Goal: Use online tool/utility: Utilize a website feature to perform a specific function

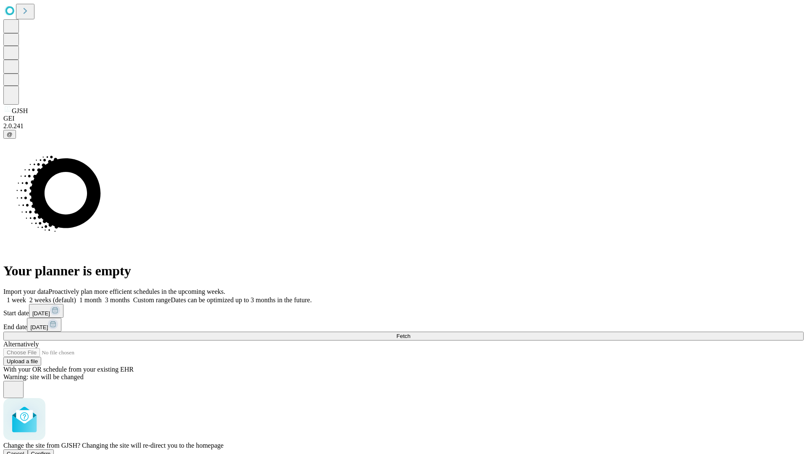
click at [51, 451] on span "Confirm" at bounding box center [41, 454] width 20 height 6
click at [26, 296] on label "1 week" at bounding box center [14, 299] width 23 height 7
click at [410, 333] on span "Fetch" at bounding box center [403, 336] width 14 height 6
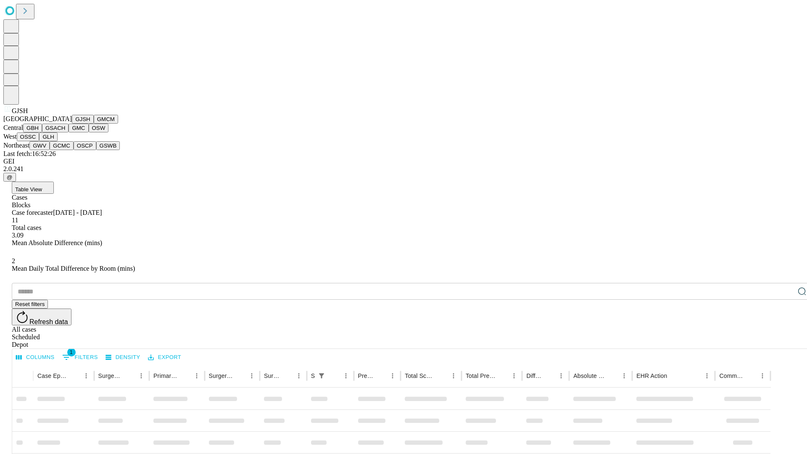
click at [94, 124] on button "GMCM" at bounding box center [106, 119] width 24 height 9
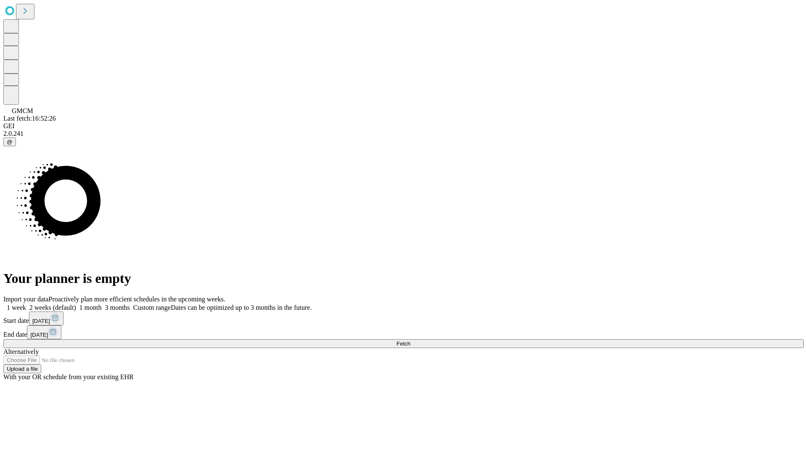
click at [26, 304] on label "1 week" at bounding box center [14, 307] width 23 height 7
click at [410, 340] on span "Fetch" at bounding box center [403, 343] width 14 height 6
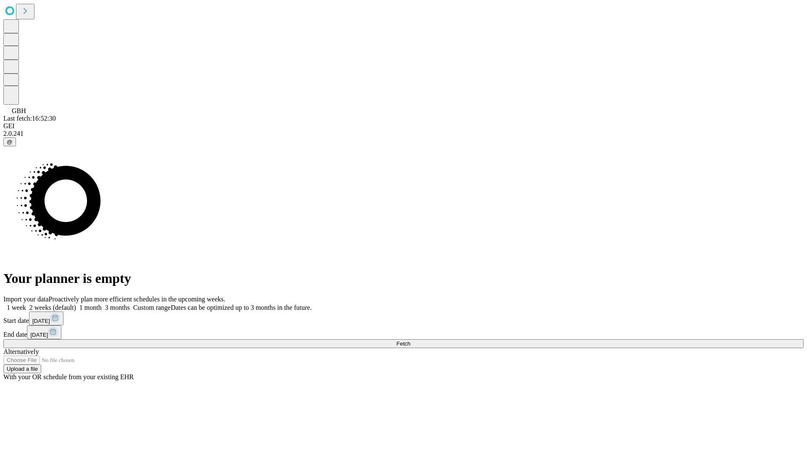
click at [26, 304] on label "1 week" at bounding box center [14, 307] width 23 height 7
click at [410, 340] on span "Fetch" at bounding box center [403, 343] width 14 height 6
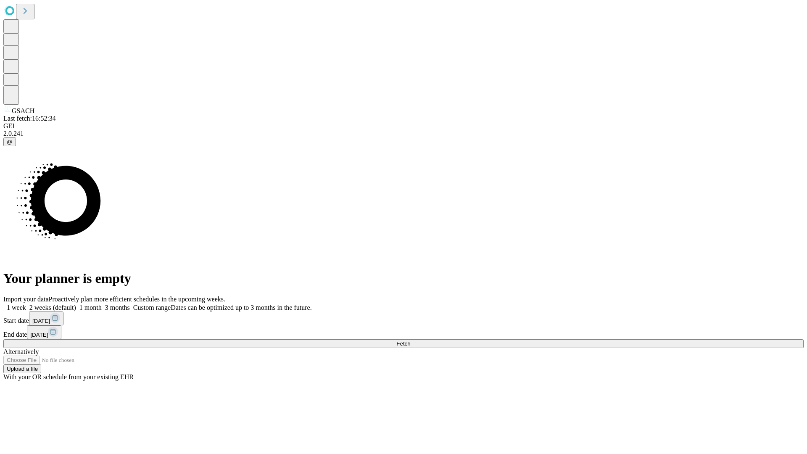
click at [26, 304] on label "1 week" at bounding box center [14, 307] width 23 height 7
click at [410, 340] on span "Fetch" at bounding box center [403, 343] width 14 height 6
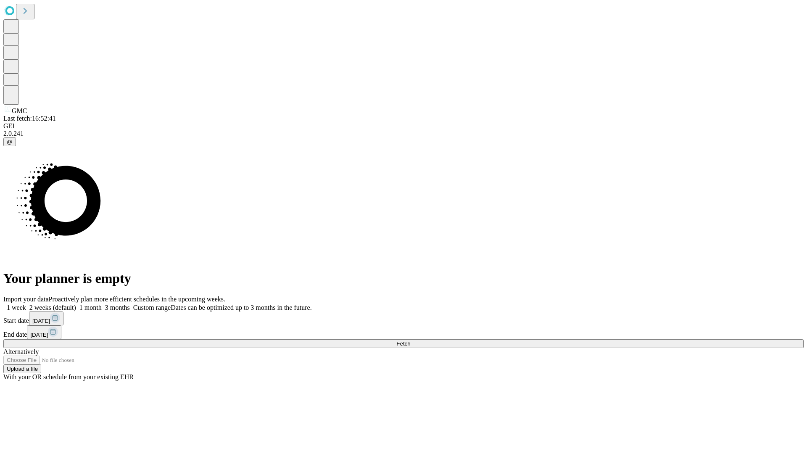
click at [26, 304] on label "1 week" at bounding box center [14, 307] width 23 height 7
click at [410, 340] on span "Fetch" at bounding box center [403, 343] width 14 height 6
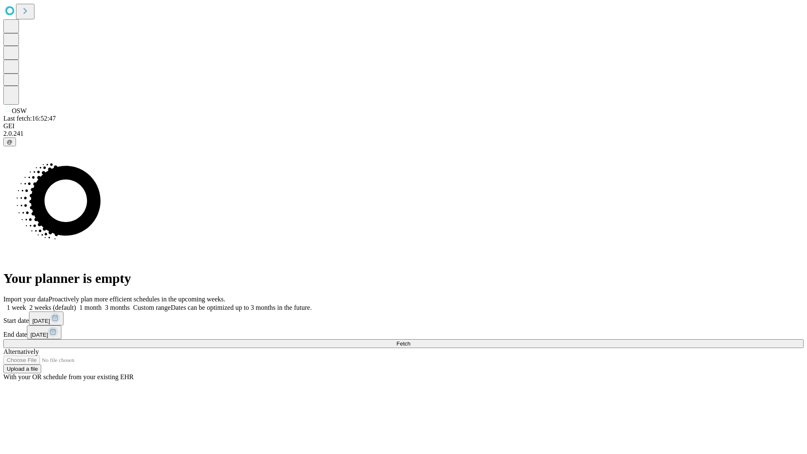
click at [26, 304] on label "1 week" at bounding box center [14, 307] width 23 height 7
click at [410, 340] on span "Fetch" at bounding box center [403, 343] width 14 height 6
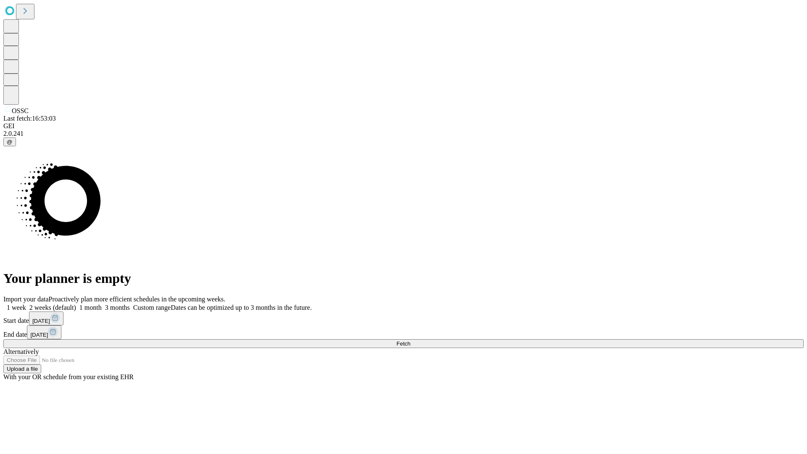
click at [26, 304] on label "1 week" at bounding box center [14, 307] width 23 height 7
click at [410, 340] on span "Fetch" at bounding box center [403, 343] width 14 height 6
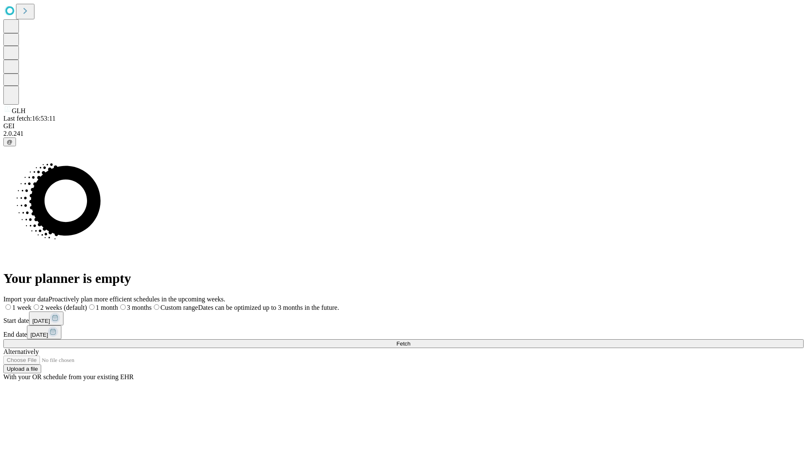
click at [32, 304] on label "1 week" at bounding box center [17, 307] width 28 height 7
click at [410, 340] on span "Fetch" at bounding box center [403, 343] width 14 height 6
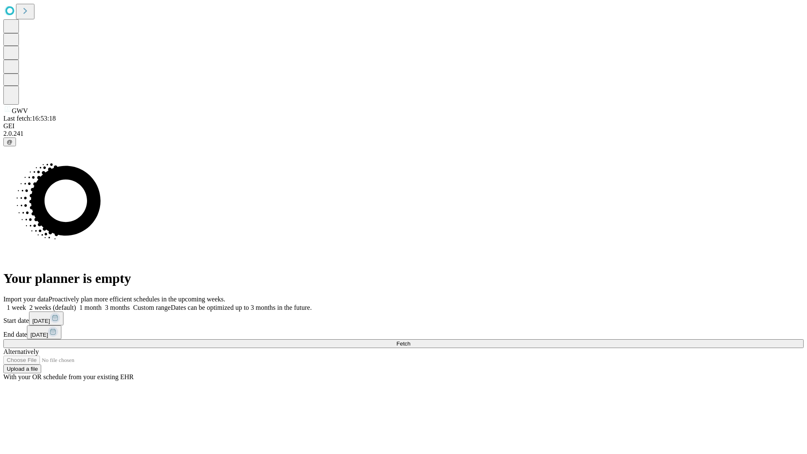
click at [26, 304] on label "1 week" at bounding box center [14, 307] width 23 height 7
click at [410, 340] on span "Fetch" at bounding box center [403, 343] width 14 height 6
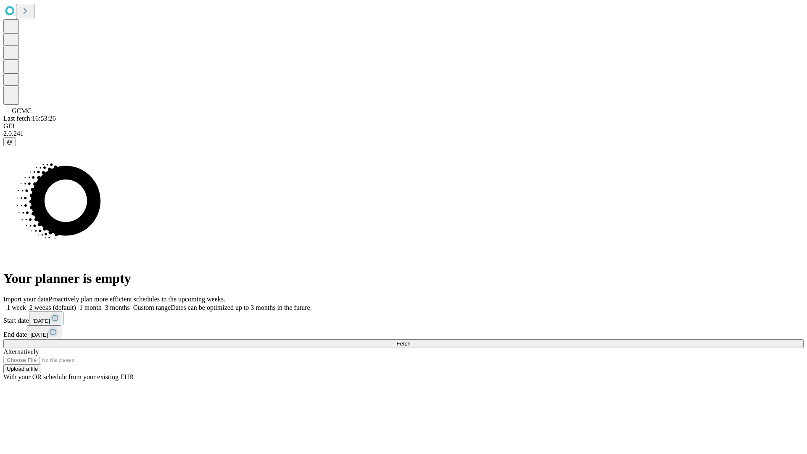
click at [410, 340] on span "Fetch" at bounding box center [403, 343] width 14 height 6
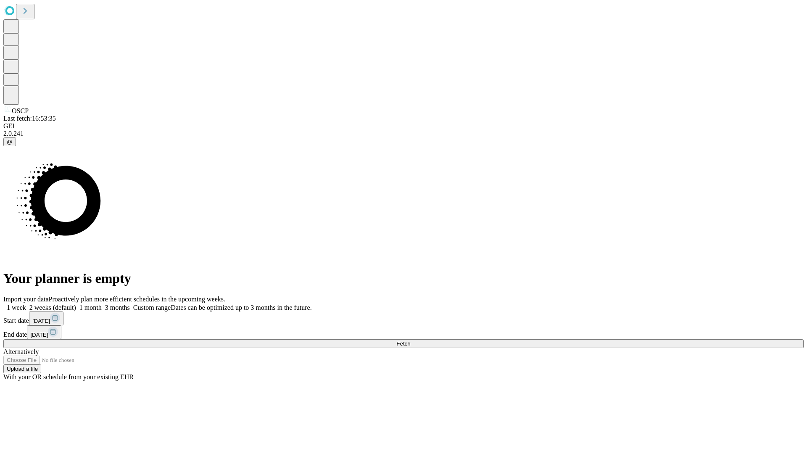
click at [26, 304] on label "1 week" at bounding box center [14, 307] width 23 height 7
click at [410, 340] on span "Fetch" at bounding box center [403, 343] width 14 height 6
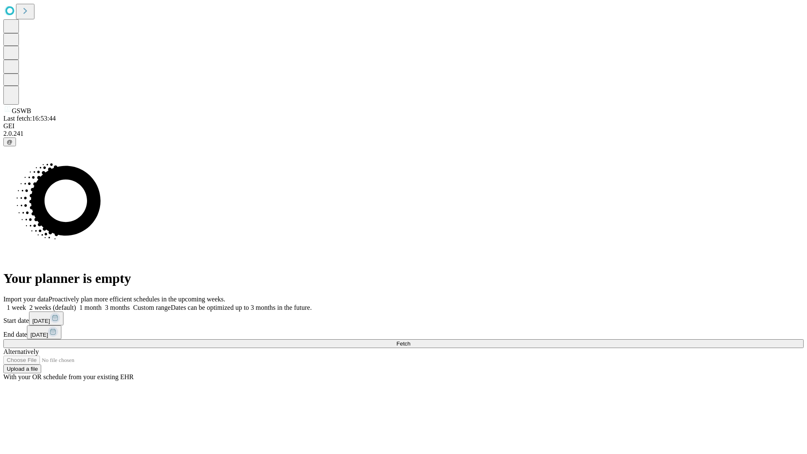
click at [26, 304] on label "1 week" at bounding box center [14, 307] width 23 height 7
click at [410, 340] on span "Fetch" at bounding box center [403, 343] width 14 height 6
